Goal: Information Seeking & Learning: Learn about a topic

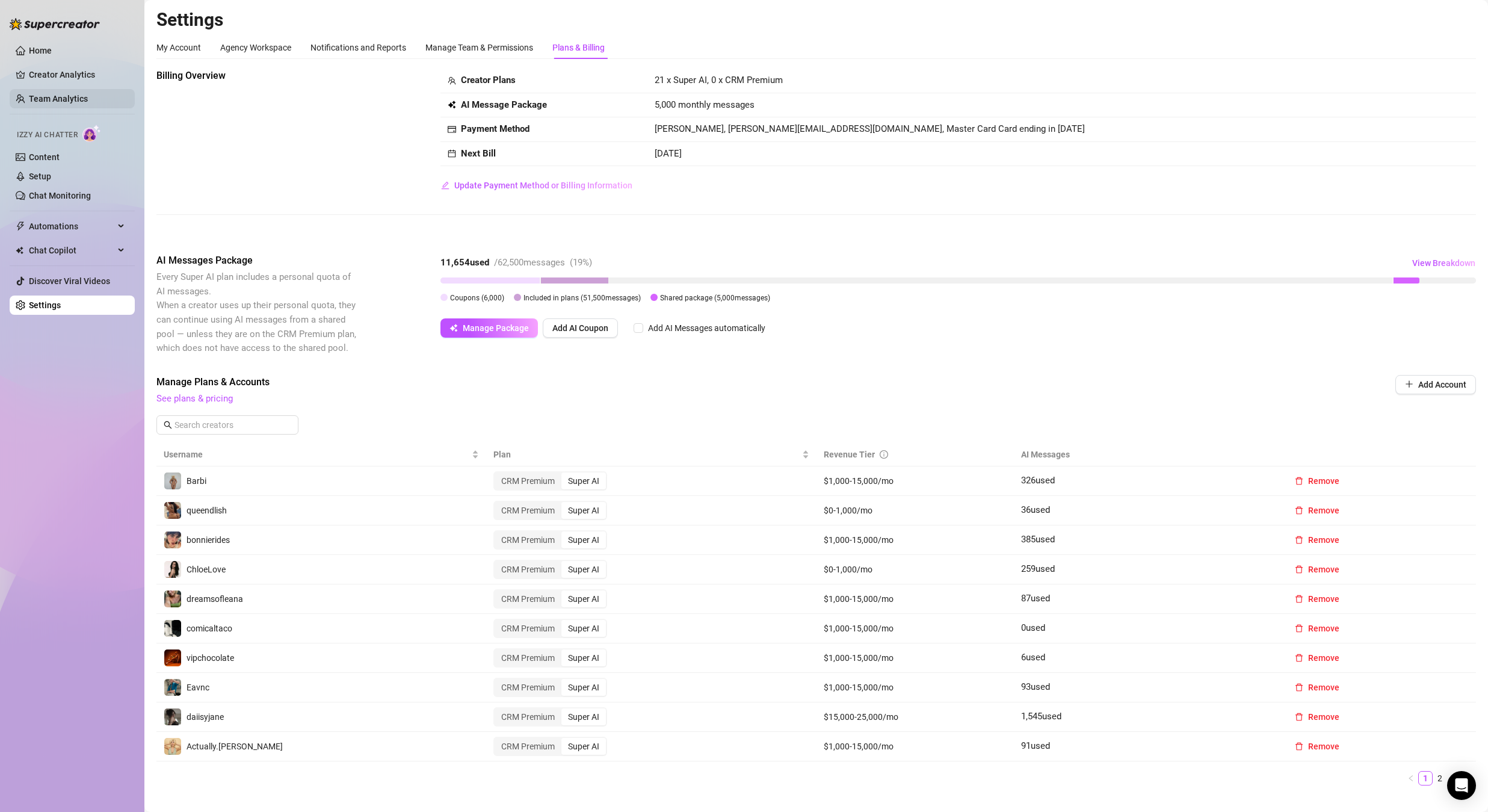
click at [64, 96] on link "Team Analytics" at bounding box center [59, 99] width 59 height 10
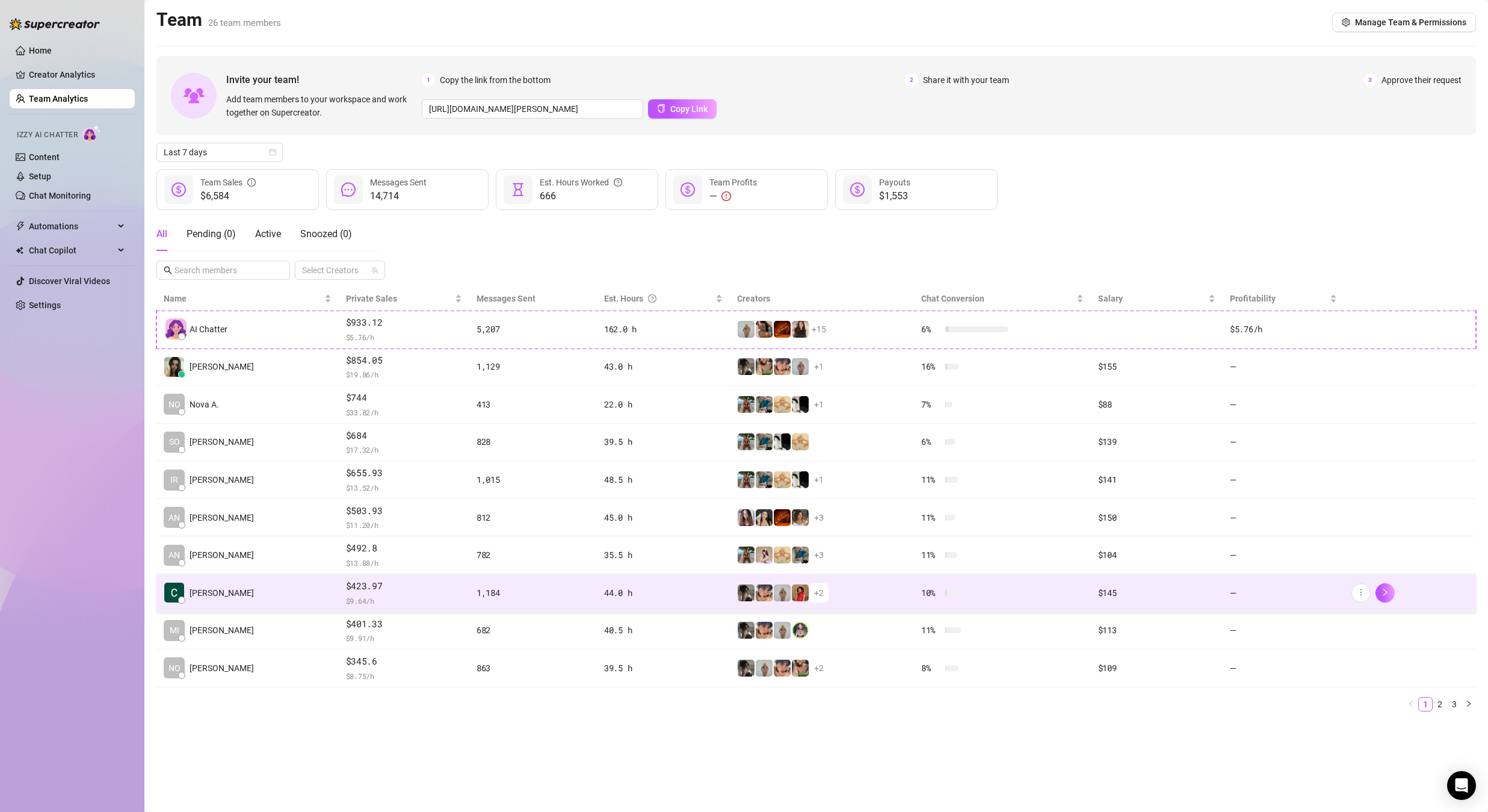
click at [222, 585] on td "[PERSON_NAME]" at bounding box center [247, 593] width 182 height 38
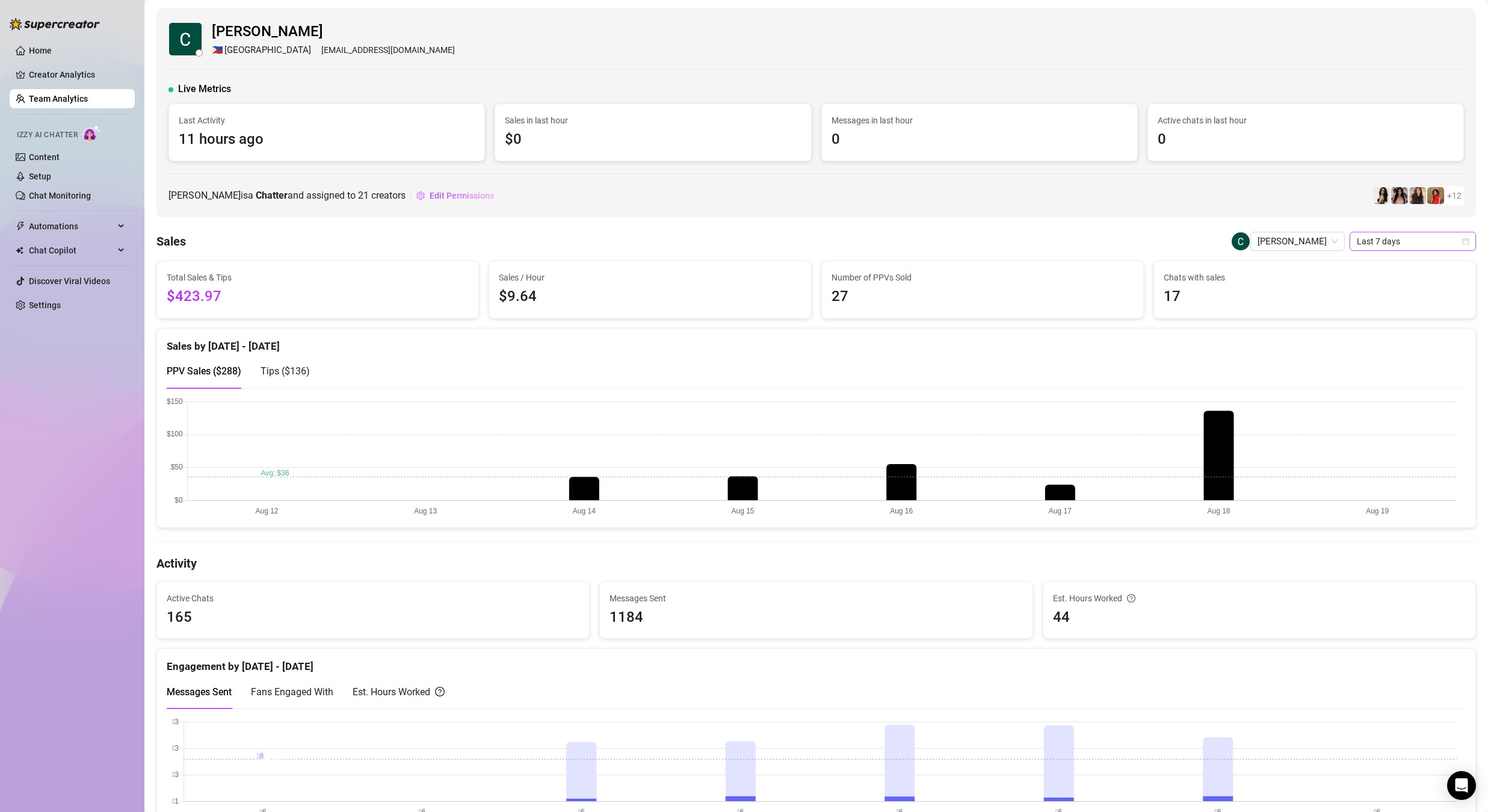
click at [1380, 244] on span "Last 7 days" at bounding box center [1412, 241] width 112 height 18
click at [1395, 343] on div "Custom date" at bounding box center [1404, 342] width 107 height 13
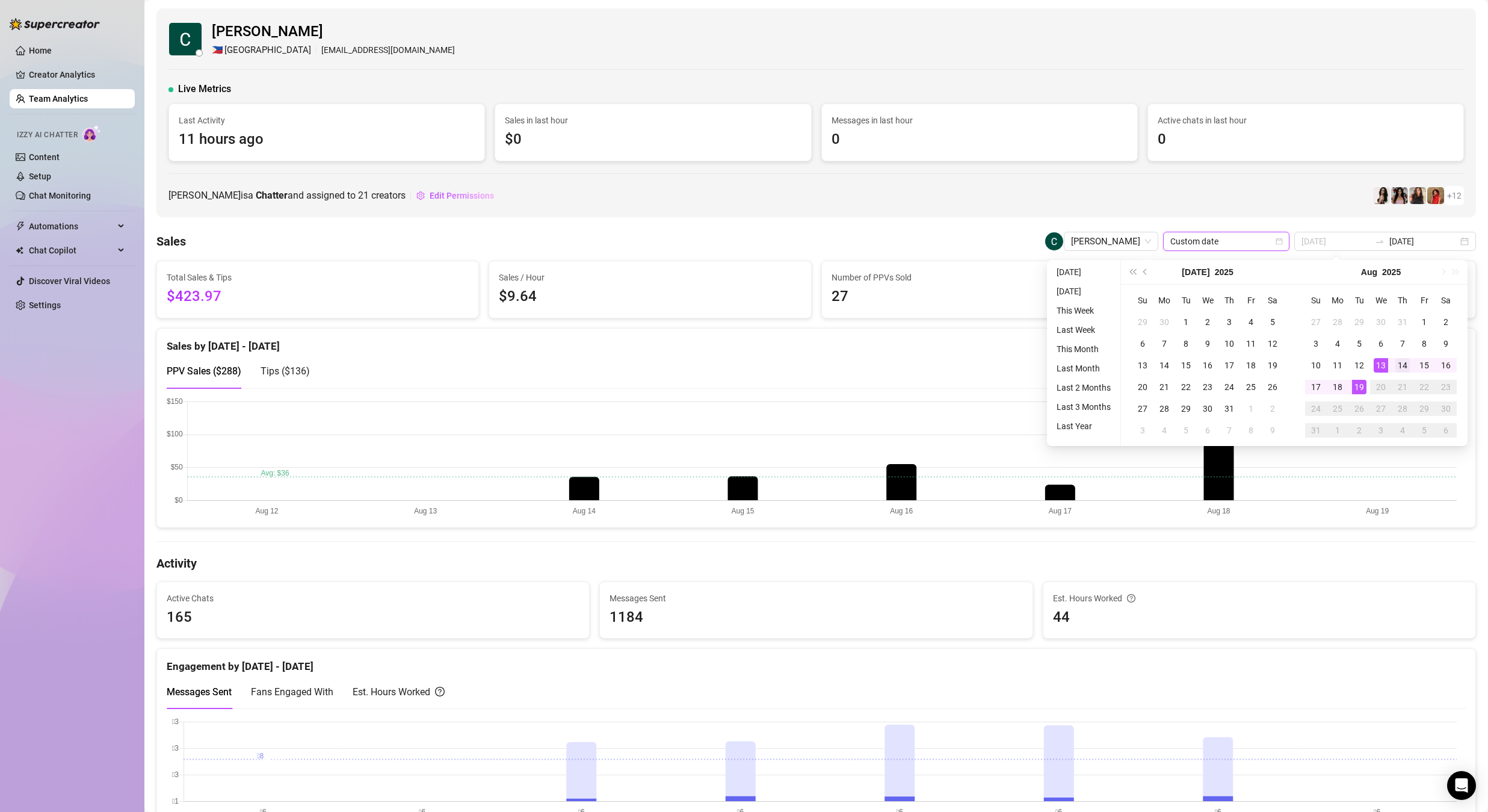
type input "[DATE]"
click at [1405, 367] on div "14" at bounding box center [1403, 365] width 14 height 14
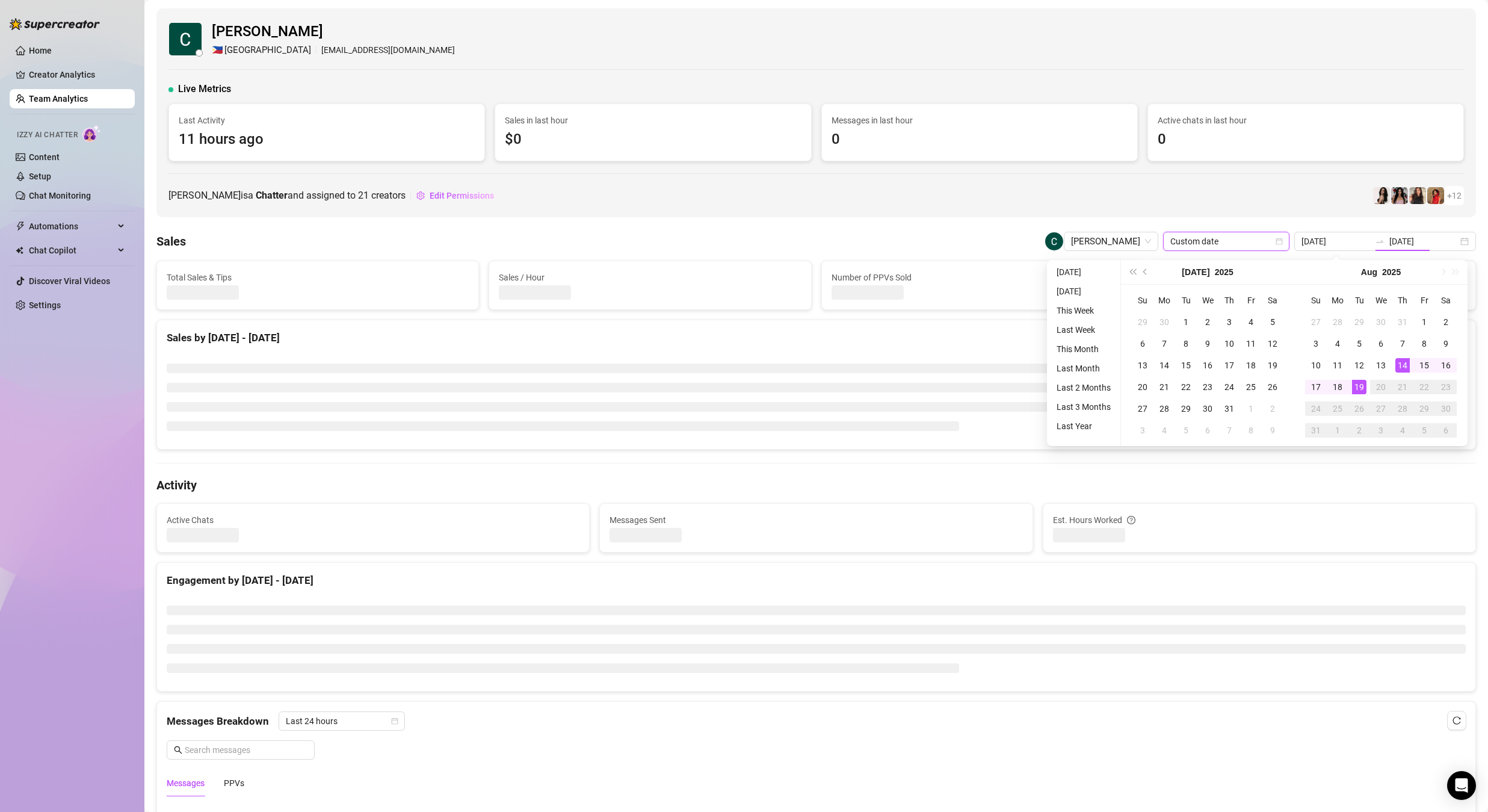
type input "[DATE]"
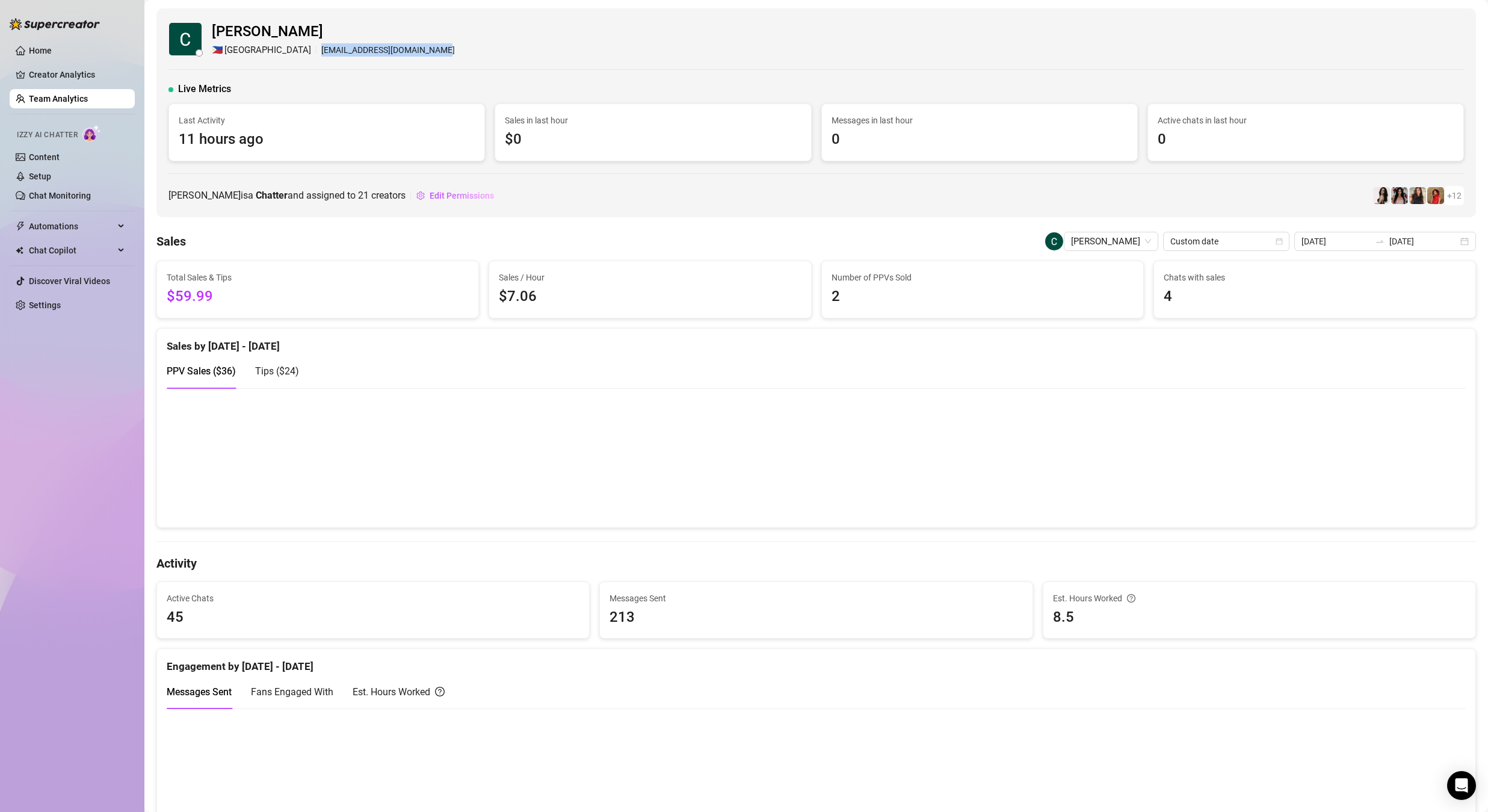
drag, startPoint x: 261, startPoint y: 50, endPoint x: 388, endPoint y: 48, distance: 127.0
click at [388, 48] on div "[PERSON_NAME] 🇵🇭 [GEOGRAPHIC_DATA] [EMAIL_ADDRESS][DOMAIN_NAME]" at bounding box center [816, 38] width 1295 height 36
copy div "[EMAIL_ADDRESS][DOMAIN_NAME]"
click at [1381, 240] on icon "swap-right" at bounding box center [1380, 241] width 10 height 10
click at [1383, 240] on icon "swap-right" at bounding box center [1380, 241] width 10 height 10
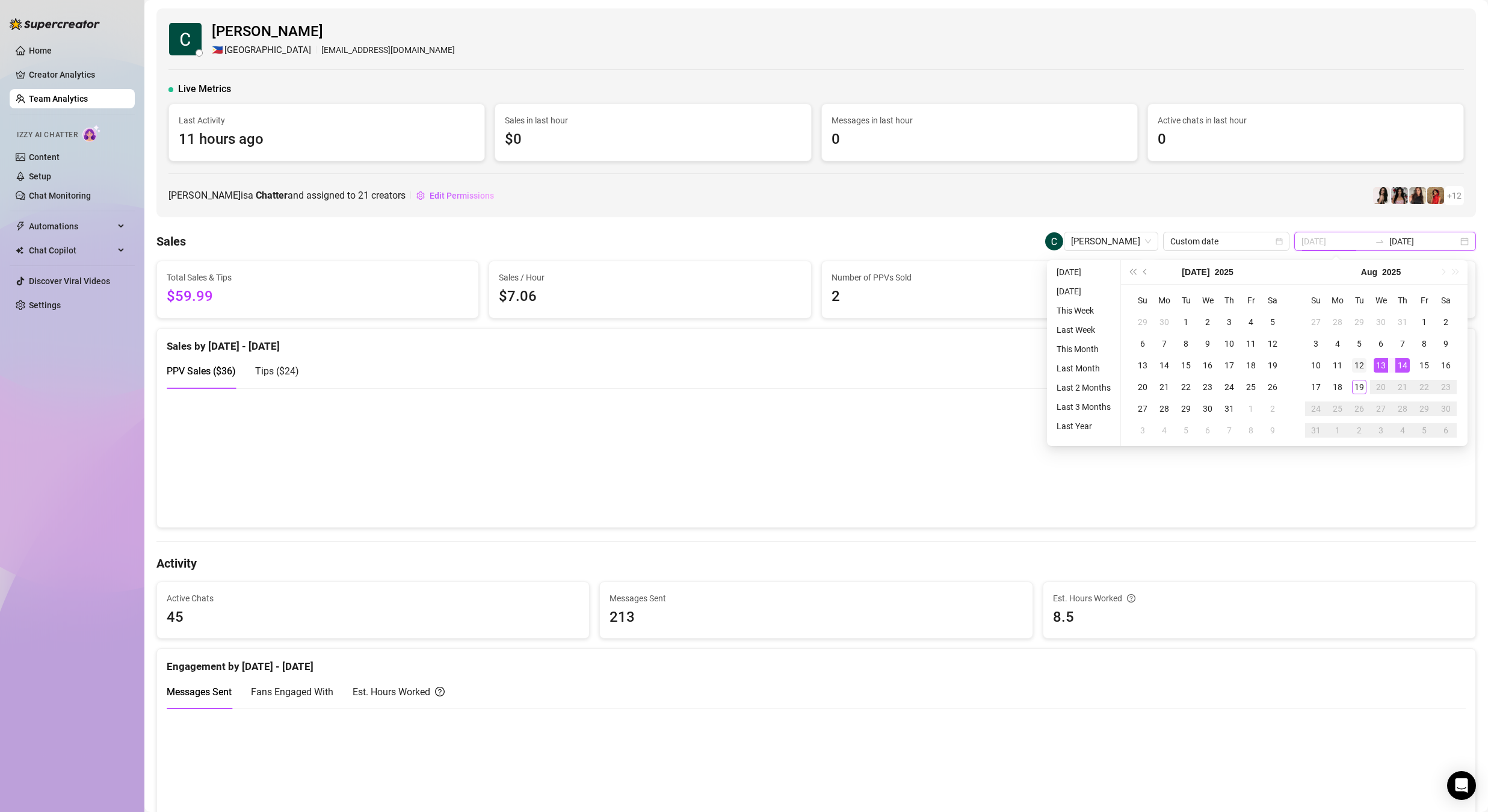
type input "[DATE]"
click at [1362, 366] on div "12" at bounding box center [1359, 365] width 14 height 14
type input "[DATE]"
click at [1449, 366] on div "16" at bounding box center [1445, 365] width 14 height 14
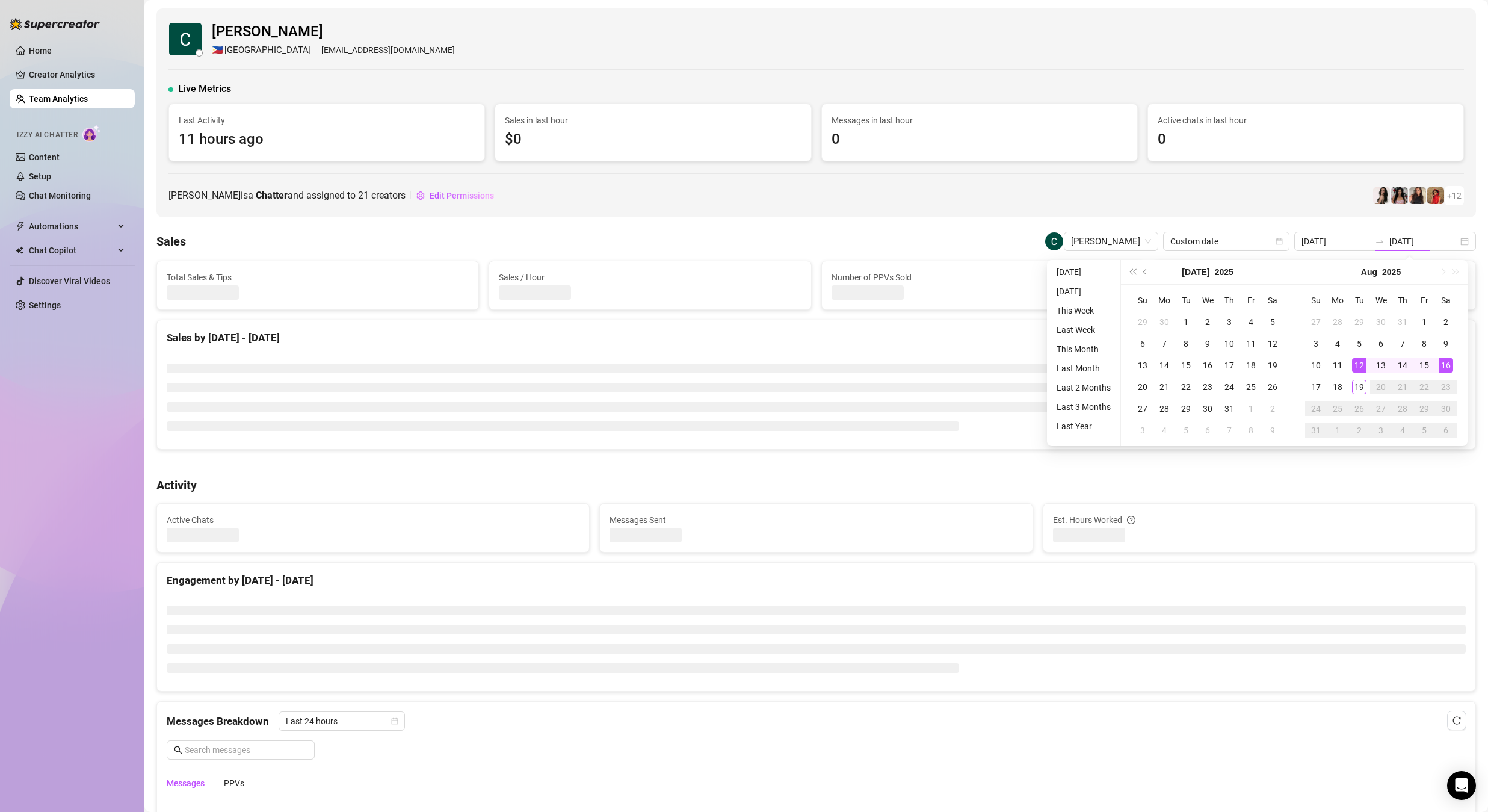
type input "[DATE]"
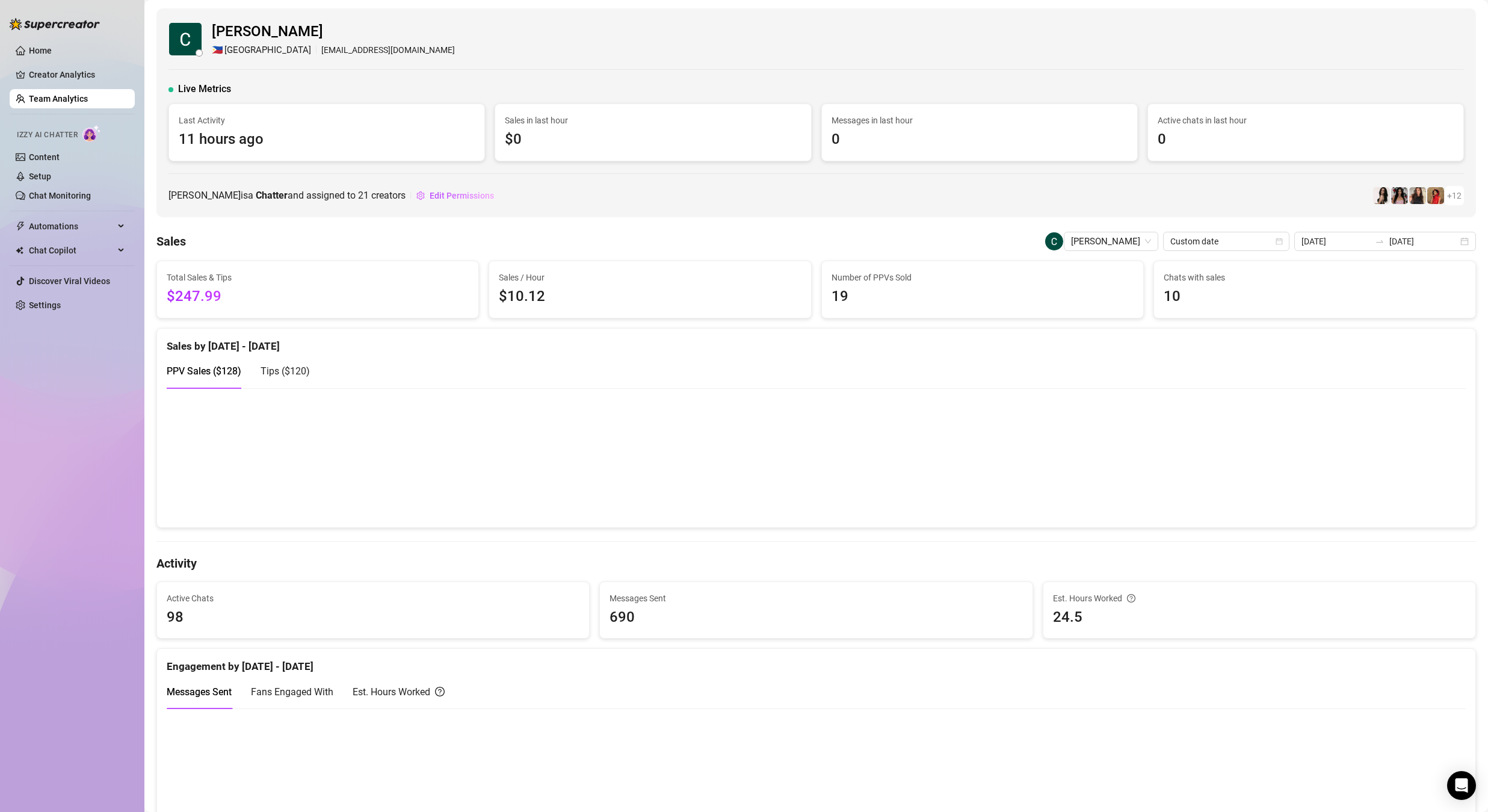
click at [819, 474] on canvas at bounding box center [812, 457] width 1290 height 120
click at [825, 450] on canvas at bounding box center [812, 457] width 1290 height 120
click at [298, 367] on span "Tips ( $120 )" at bounding box center [285, 370] width 50 height 12
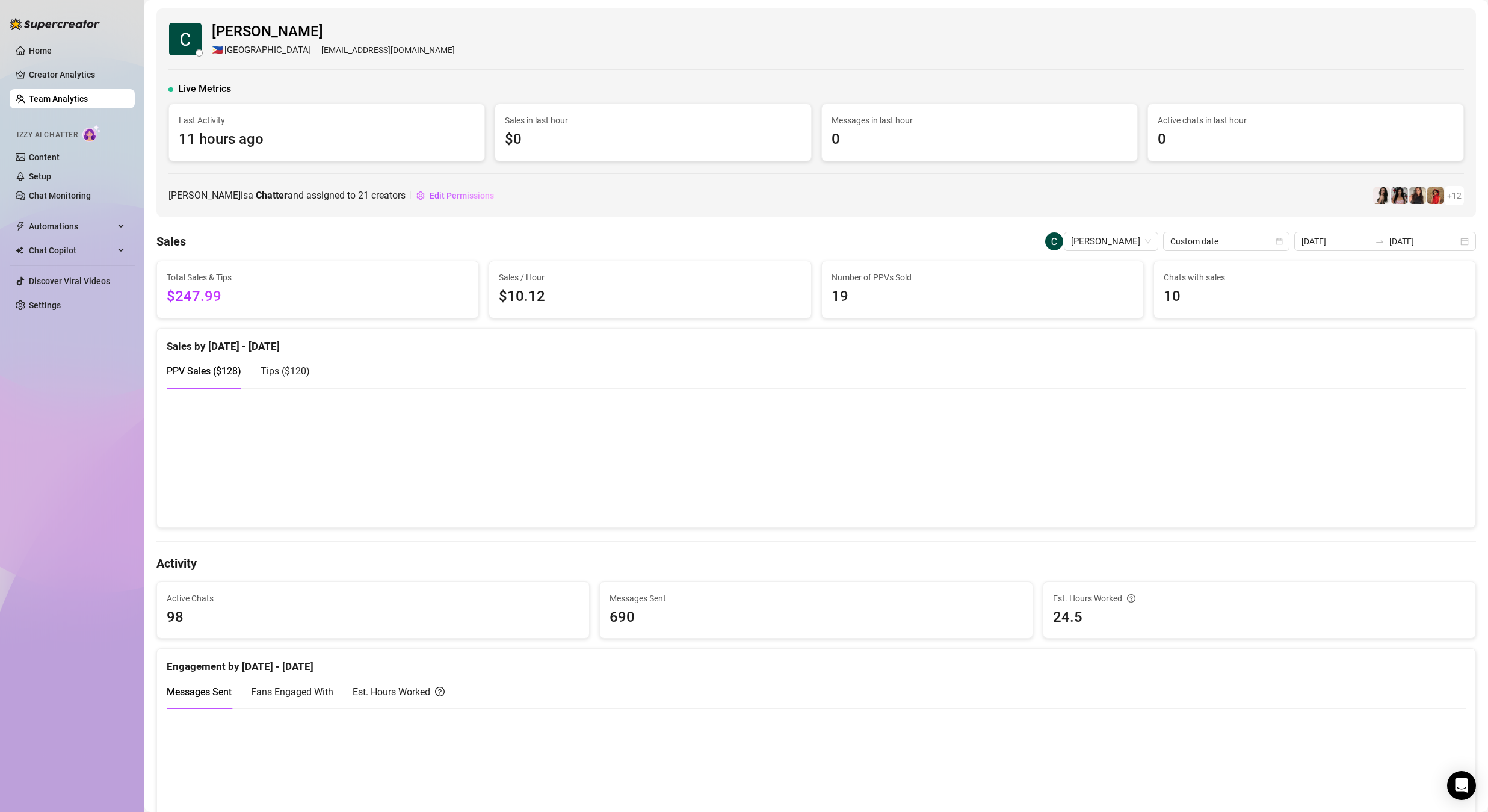
click at [297, 368] on span "Tips ( $120 )" at bounding box center [285, 370] width 50 height 12
click at [296, 368] on span "Tips ( $120 )" at bounding box center [285, 370] width 50 height 12
click at [291, 370] on span "Tips ( $120 )" at bounding box center [285, 370] width 50 height 12
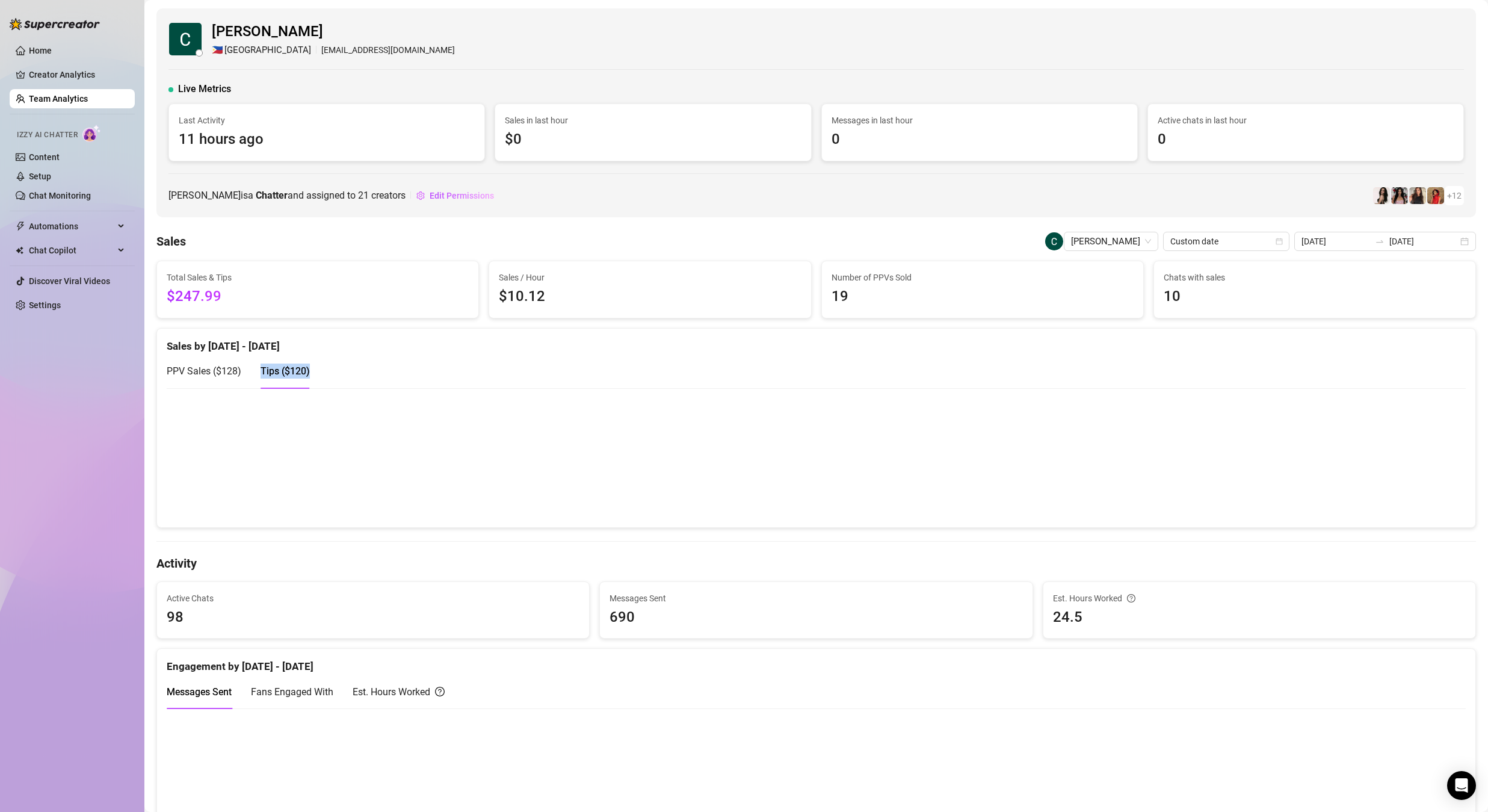
click at [814, 488] on canvas at bounding box center [812, 457] width 1290 height 120
click at [819, 486] on canvas at bounding box center [812, 457] width 1290 height 120
click at [827, 482] on canvas at bounding box center [812, 457] width 1290 height 120
click at [823, 479] on canvas at bounding box center [812, 457] width 1290 height 120
click at [1119, 240] on span "[PERSON_NAME]" at bounding box center [1111, 241] width 80 height 18
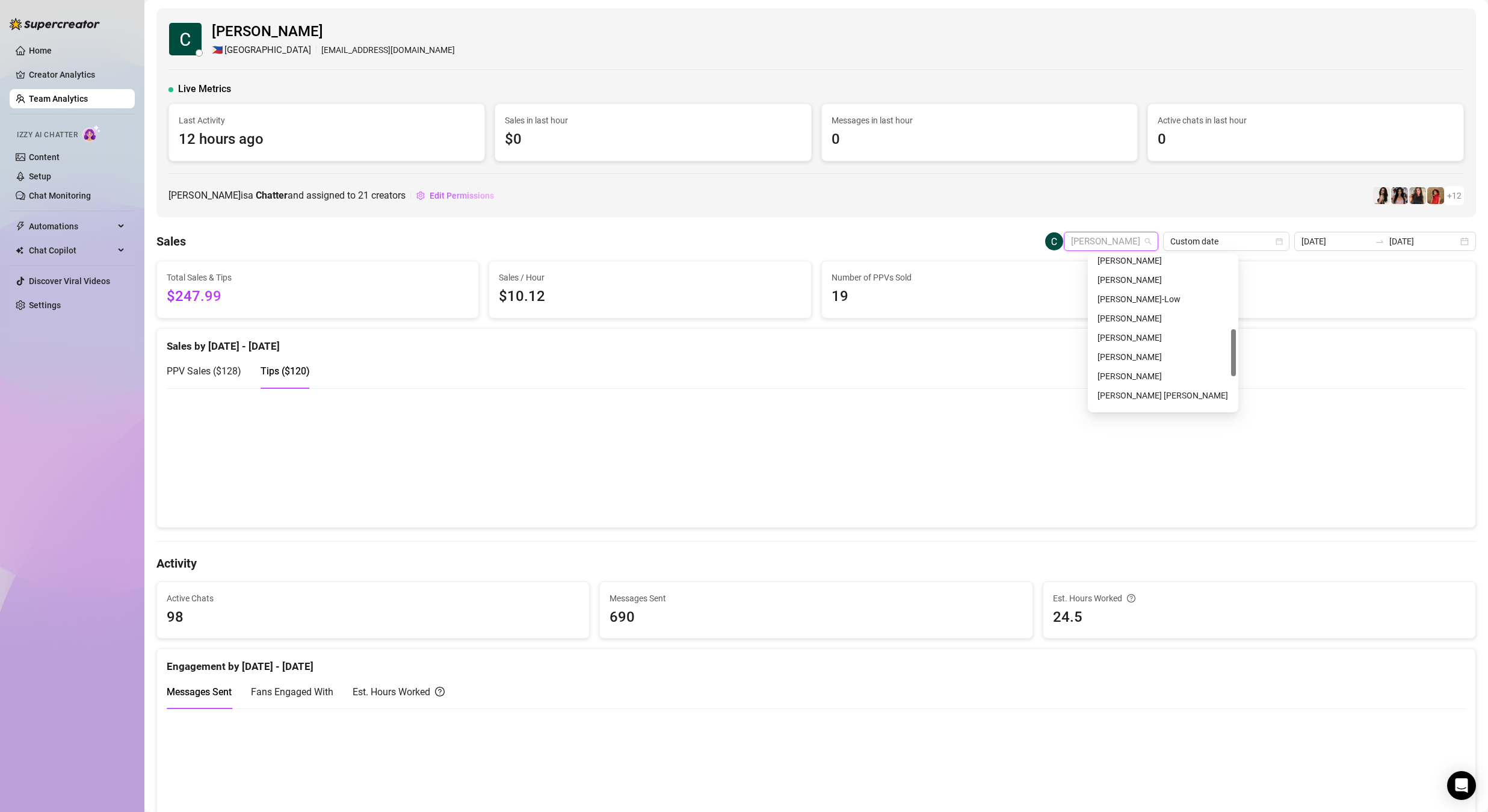
scroll to position [346, 0]
click at [1165, 404] on div "[PERSON_NAME]" at bounding box center [1163, 400] width 131 height 13
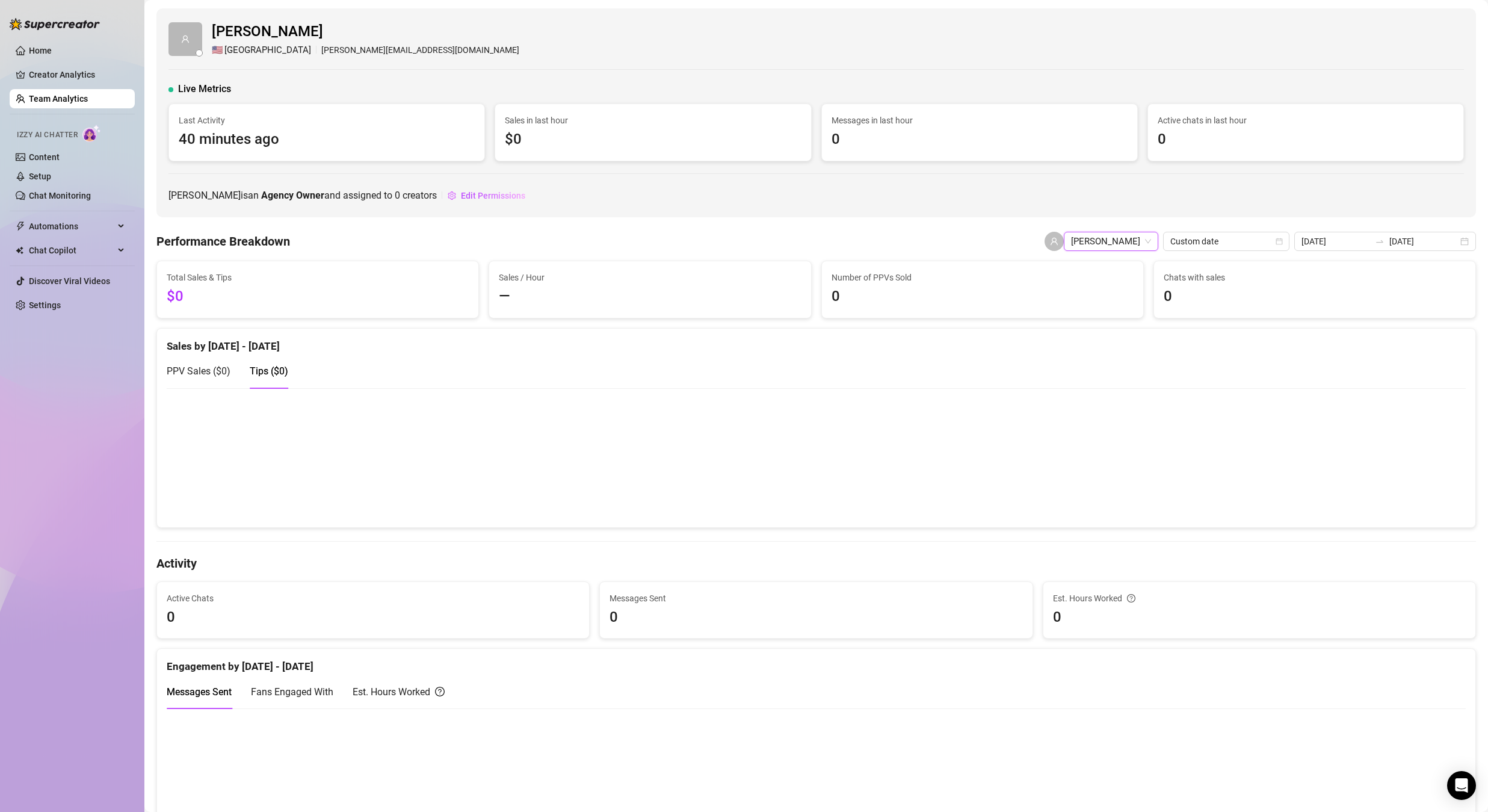
click at [203, 365] on span "PPV Sales ( $0 )" at bounding box center [199, 370] width 64 height 12
